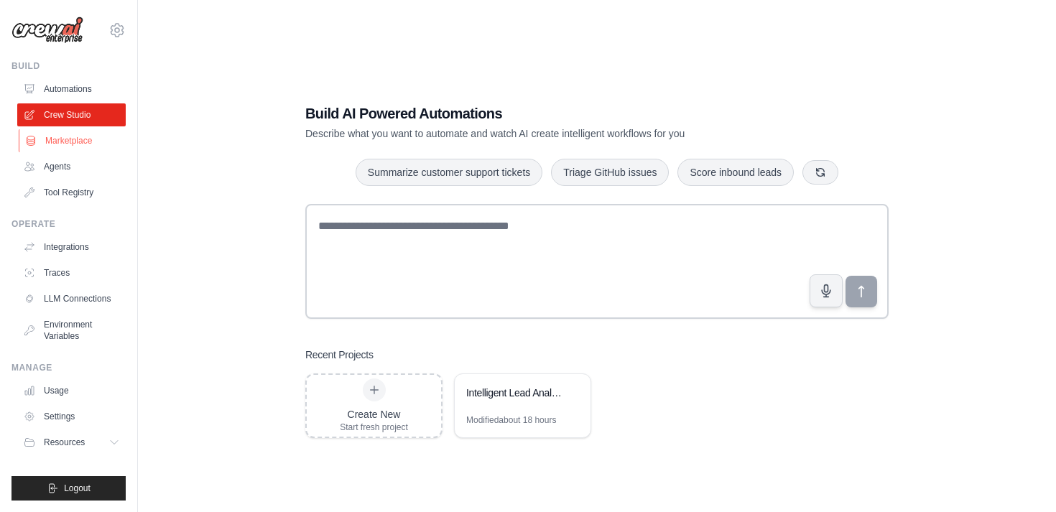
click at [90, 139] on link "Marketplace" at bounding box center [73, 140] width 108 height 23
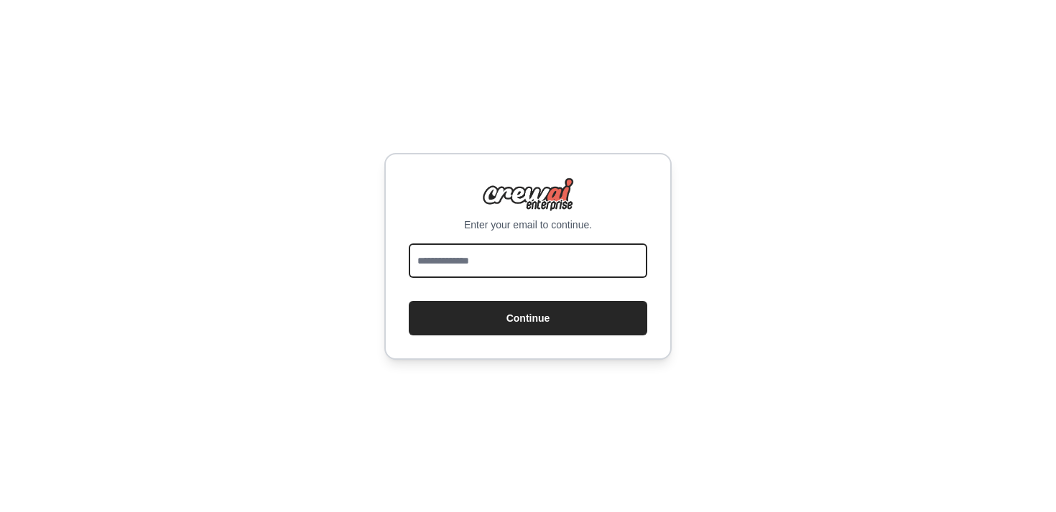
click at [452, 253] on input "email" at bounding box center [528, 260] width 238 height 34
type input "**********"
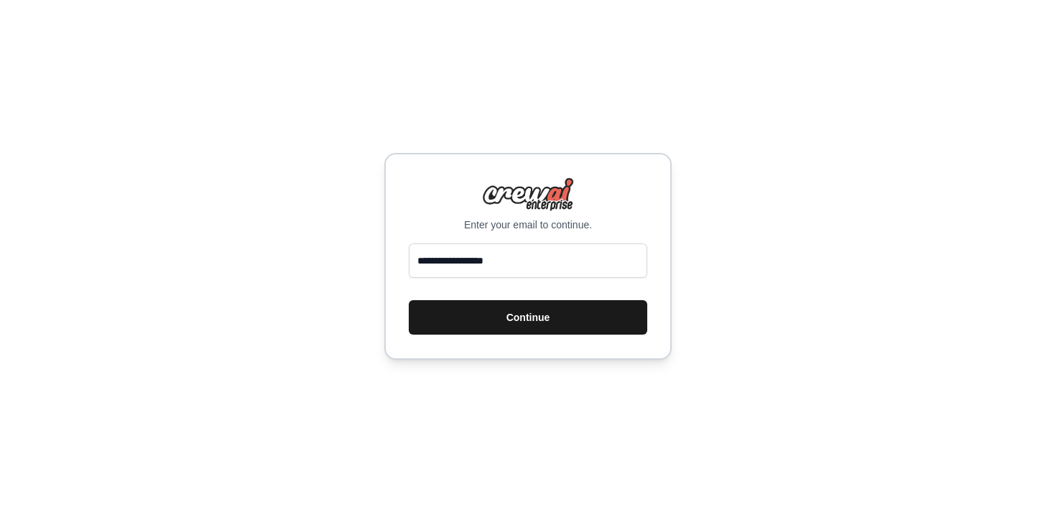
click at [488, 311] on button "Continue" at bounding box center [528, 317] width 238 height 34
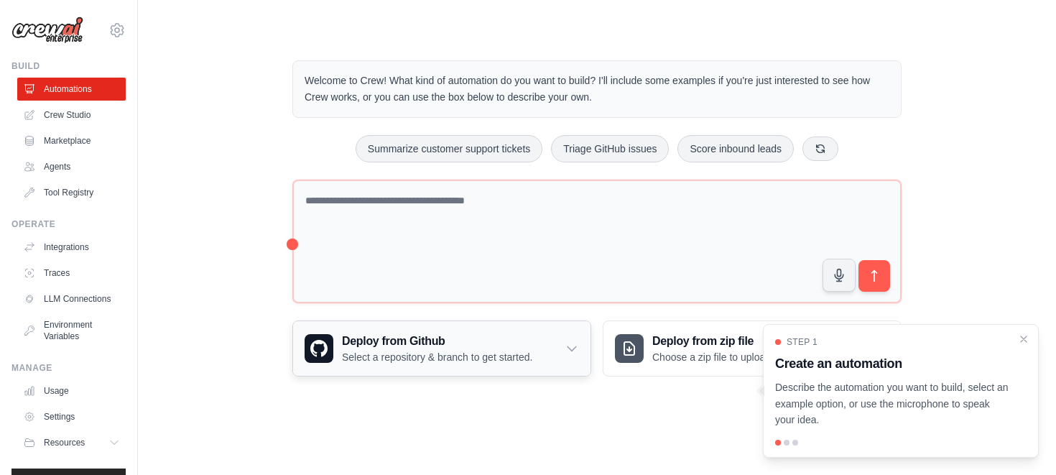
click at [389, 348] on h3 "Deploy from Github" at bounding box center [437, 341] width 190 height 17
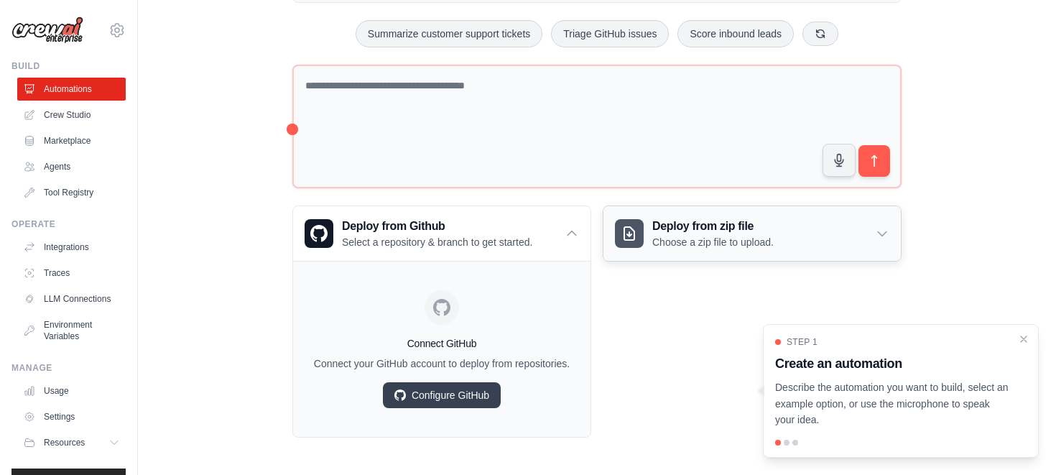
click at [695, 226] on h3 "Deploy from zip file" at bounding box center [712, 226] width 121 height 17
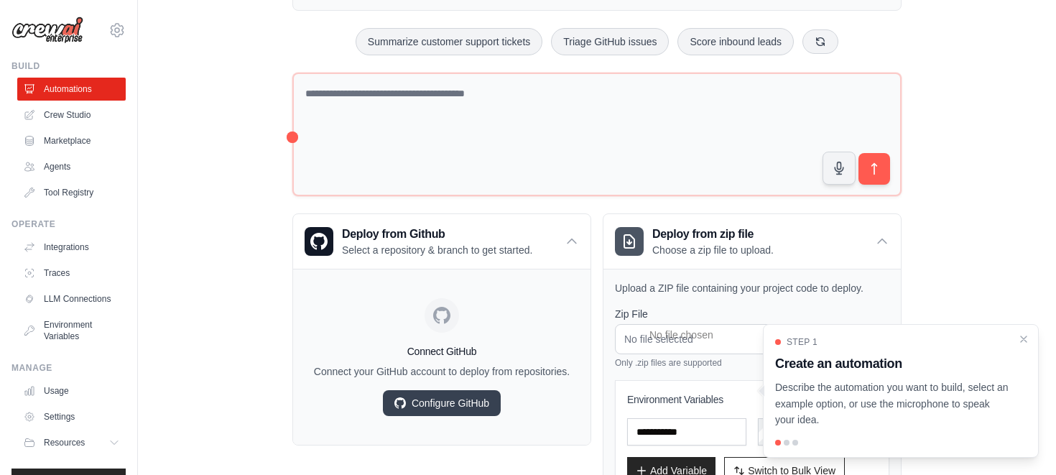
scroll to position [119, 0]
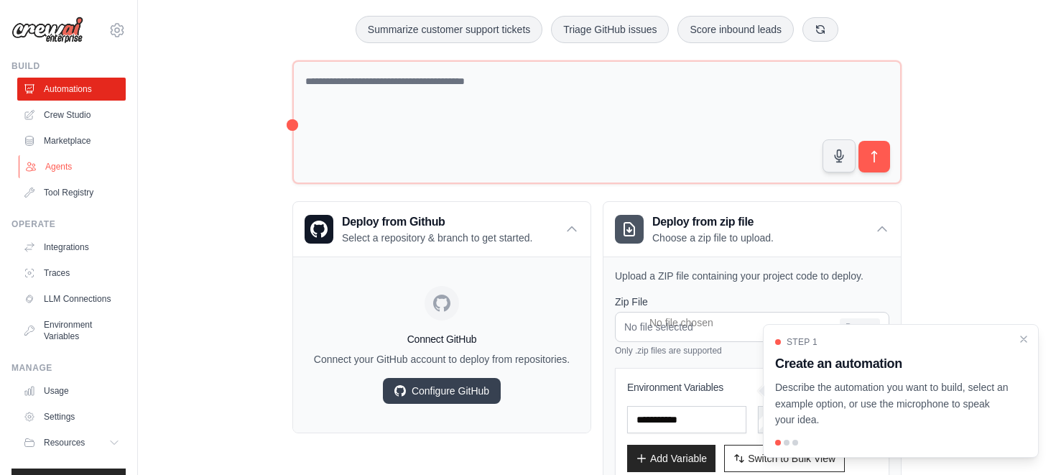
click at [58, 167] on link "Agents" at bounding box center [73, 166] width 108 height 23
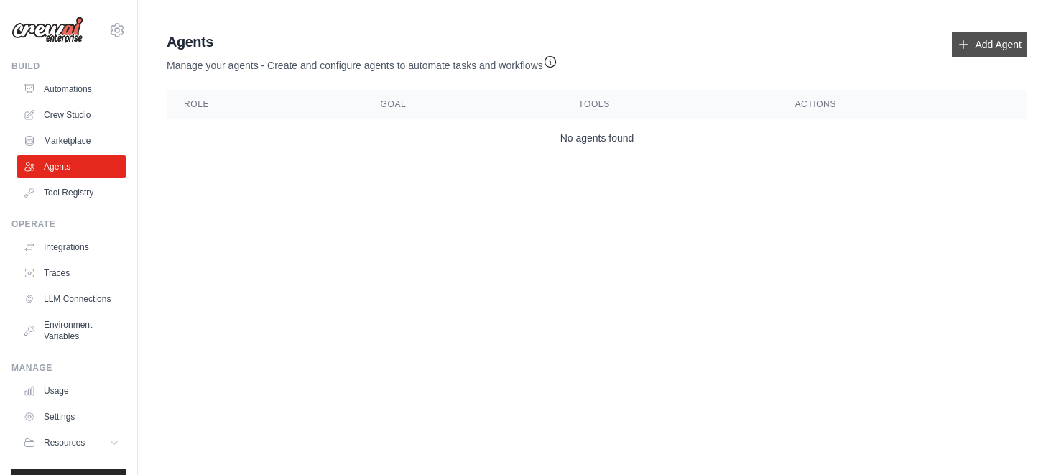
click at [990, 41] on link "Add Agent" at bounding box center [989, 45] width 75 height 26
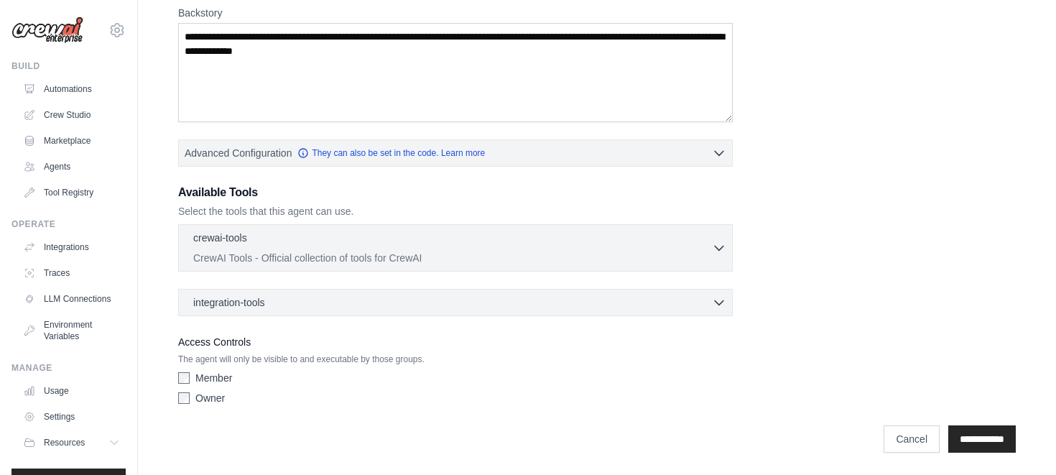
scroll to position [231, 0]
click at [70, 199] on link "Tool Registry" at bounding box center [73, 192] width 108 height 23
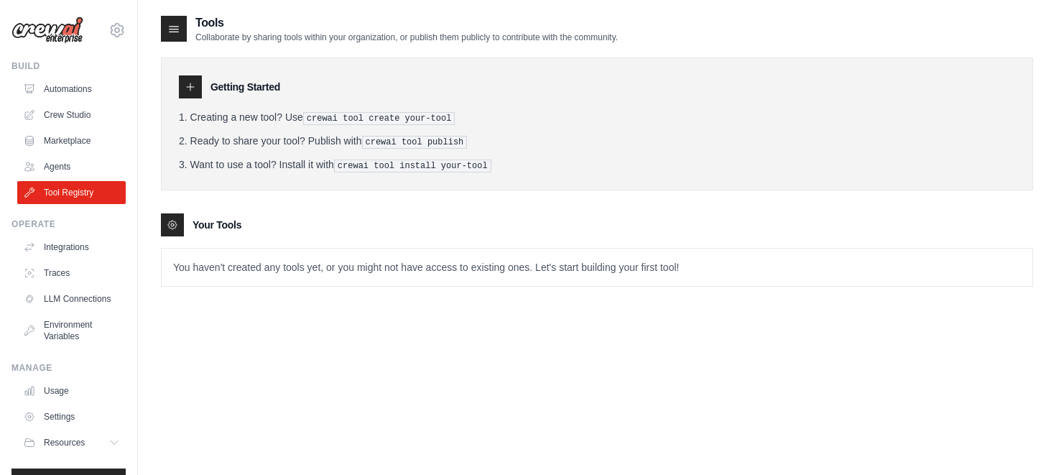
click at [274, 256] on p "You haven't created any tools yet, or you might not have access to existing one…" at bounding box center [597, 267] width 871 height 37
click at [175, 223] on icon at bounding box center [172, 224] width 11 height 11
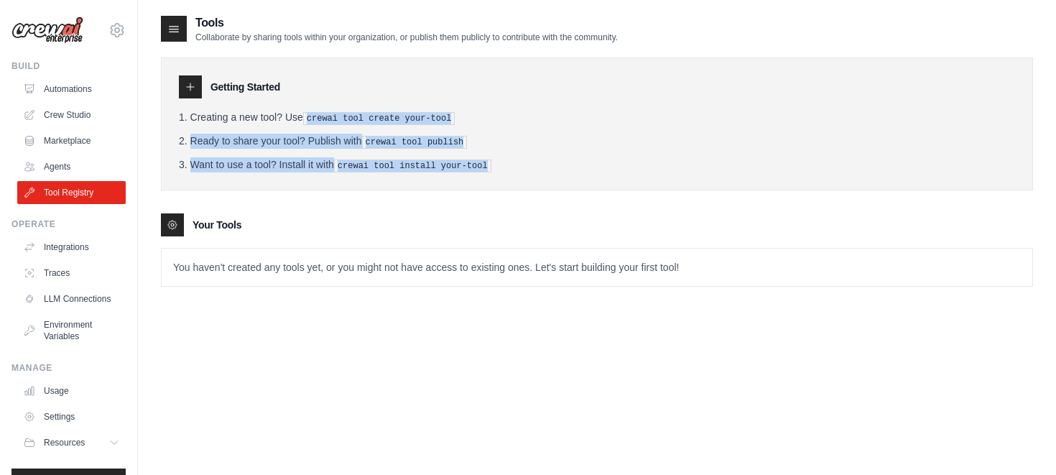
drag, startPoint x: 297, startPoint y: 119, endPoint x: 353, endPoint y: 167, distance: 73.9
click at [355, 169] on ol "Creating a new tool? Use crewai tool create your-tool Ready to share your tool?…" at bounding box center [597, 141] width 836 height 62
click at [353, 167] on pre "crewai tool install your-tool" at bounding box center [412, 165] width 157 height 13
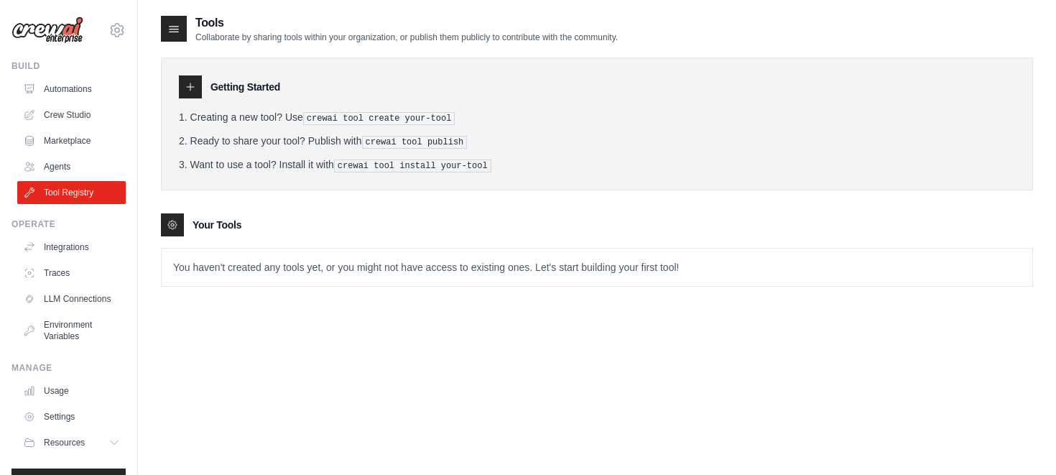
click at [192, 75] on div "Getting Started Creating a new tool? Use crewai tool create your-tool Ready to …" at bounding box center [597, 123] width 872 height 133
click at [195, 88] on icon at bounding box center [190, 86] width 11 height 11
click at [192, 131] on ol "Creating a new tool? Use crewai tool create your-tool Ready to share your tool?…" at bounding box center [597, 141] width 836 height 62
click at [178, 217] on div at bounding box center [172, 224] width 23 height 23
drag, startPoint x: 210, startPoint y: 261, endPoint x: 300, endPoint y: 260, distance: 89.8
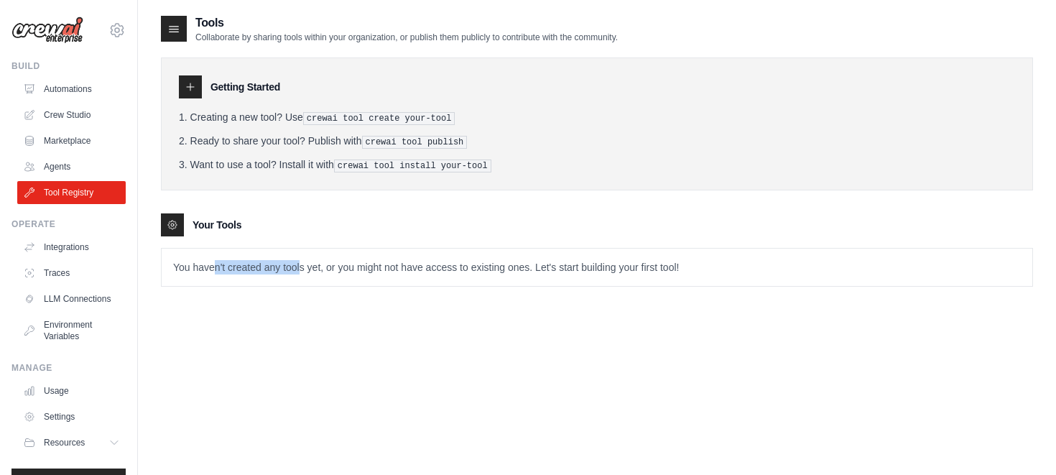
click at [300, 260] on p "You haven't created any tools yet, or you might not have access to existing one…" at bounding box center [597, 267] width 871 height 37
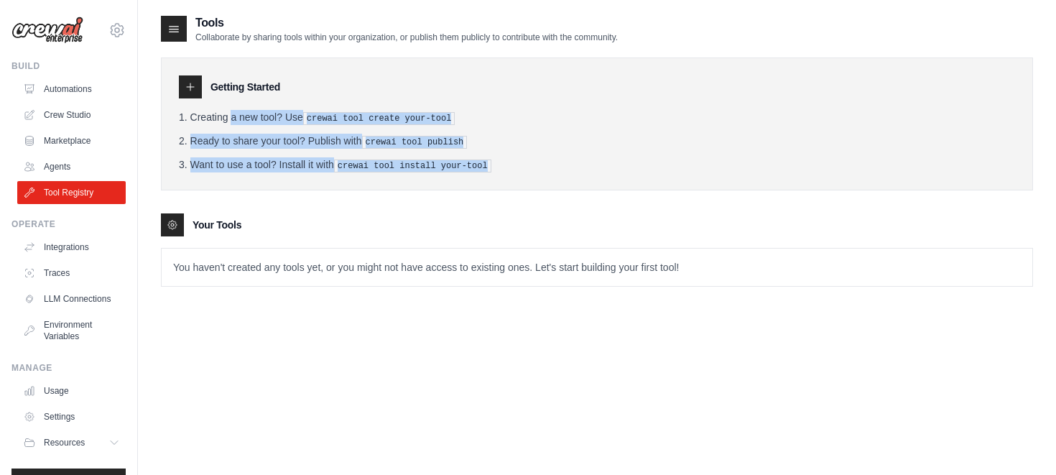
drag, startPoint x: 188, startPoint y: 114, endPoint x: 453, endPoint y: 180, distance: 272.3
click at [453, 180] on div "Getting Started Creating a new tool? Use crewai tool create your-tool Ready to …" at bounding box center [597, 123] width 872 height 133
copy ol "Creating a new tool? Use crewai tool create your-tool Ready to share your tool?…"
